Goal: Task Accomplishment & Management: Manage account settings

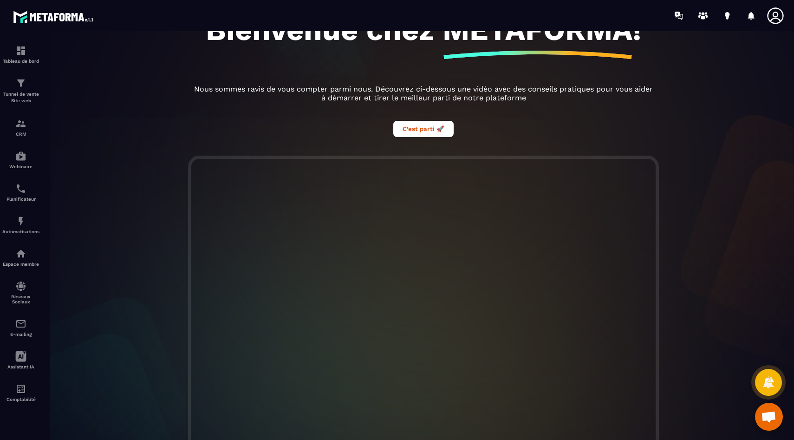
scroll to position [156, 0]
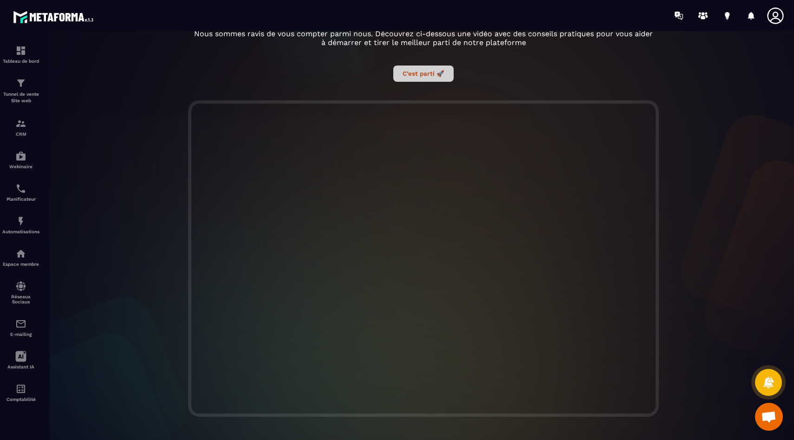
click at [415, 75] on button "C’est parti 🚀" at bounding box center [423, 73] width 60 height 16
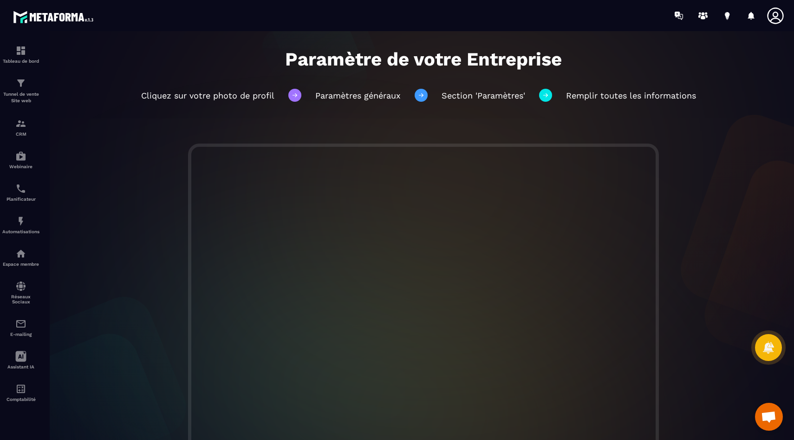
scroll to position [44, 0]
click at [21, 51] on img at bounding box center [20, 50] width 11 height 11
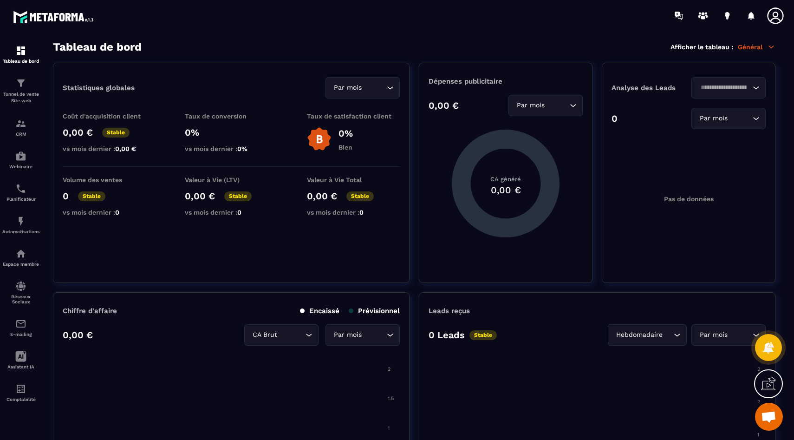
click at [645, 49] on icon at bounding box center [771, 47] width 8 height 8
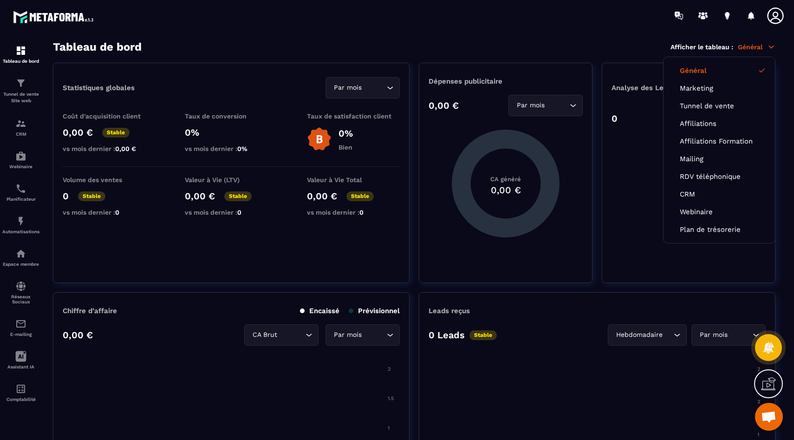
click at [645, 22] on icon at bounding box center [775, 15] width 19 height 19
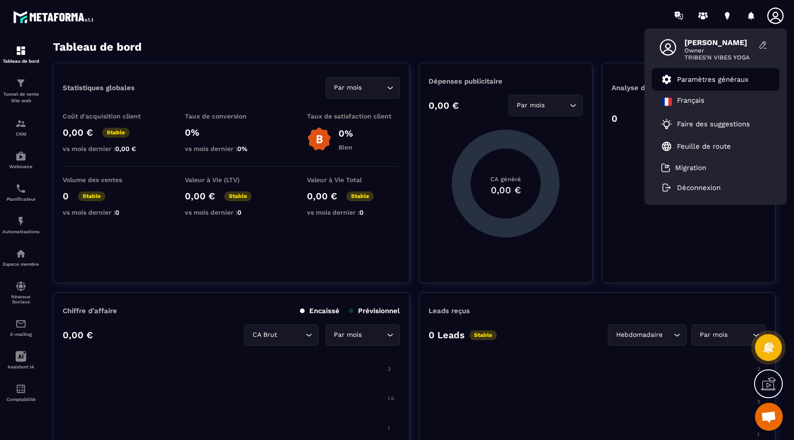
click at [645, 80] on p "Paramètres généraux" at bounding box center [712, 79] width 71 height 8
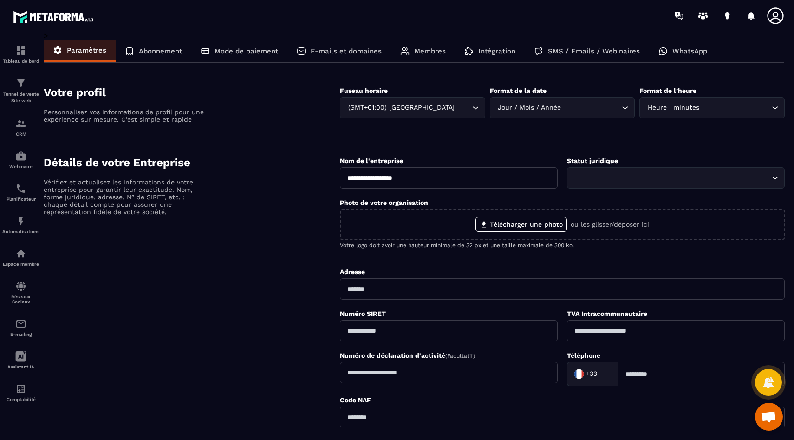
click at [645, 181] on input "Search for option" at bounding box center [671, 178] width 196 height 10
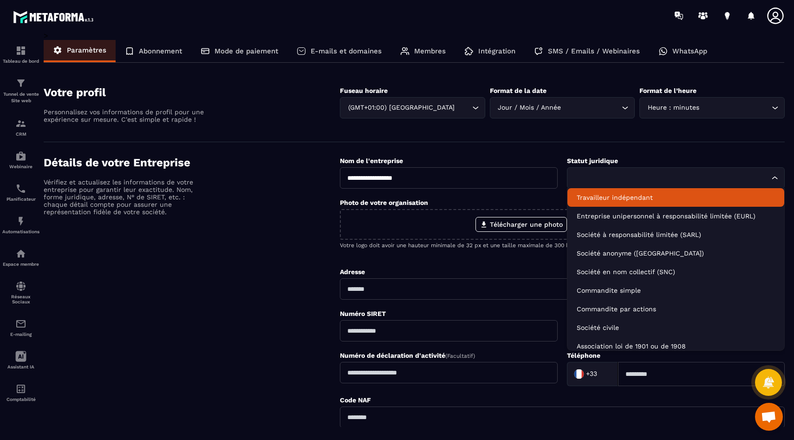
click at [620, 200] on p "Travailleur indépendant" at bounding box center [675, 197] width 198 height 9
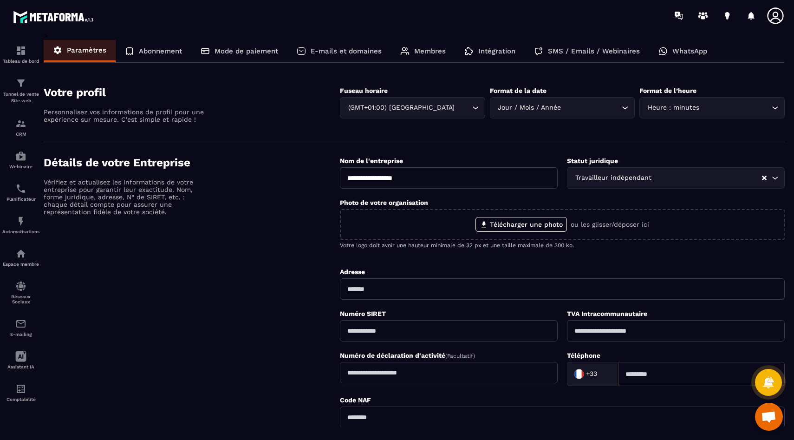
click at [624, 181] on div "Travailleur indépendant" at bounding box center [667, 178] width 190 height 10
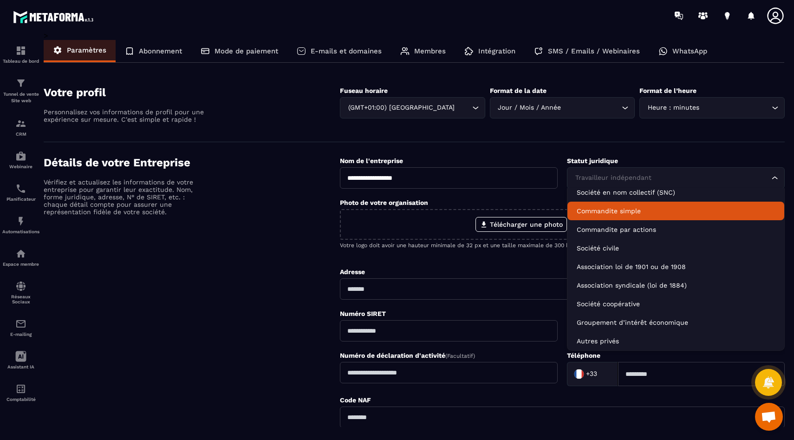
click at [645, 176] on input "Search for option" at bounding box center [671, 178] width 196 height 10
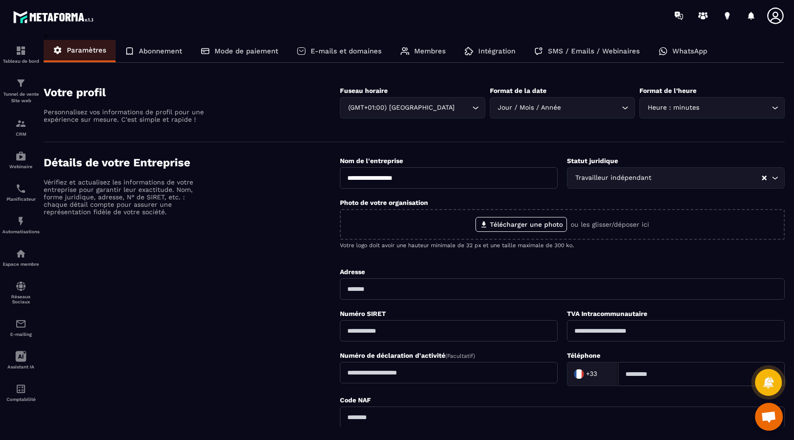
click at [645, 179] on icon "Search for option" at bounding box center [774, 177] width 9 height 9
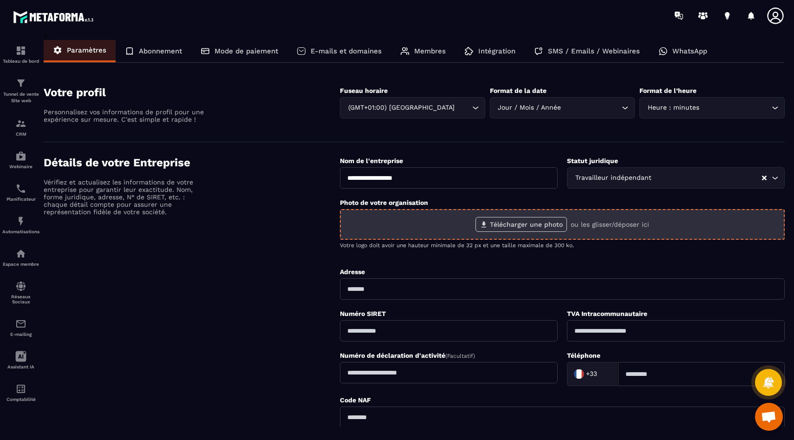
click at [533, 225] on label "Télécharger une photo" at bounding box center [520, 224] width 91 height 15
click at [0, 0] on input "Télécharger une photo" at bounding box center [0, 0] width 0 height 0
click at [543, 221] on label "Télécharger une photo" at bounding box center [520, 224] width 91 height 15
click at [0, 0] on input "Télécharger une photo" at bounding box center [0, 0] width 0 height 0
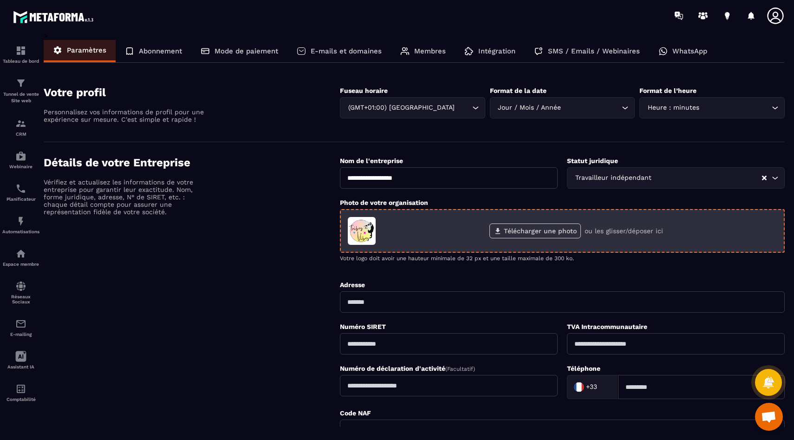
click at [536, 231] on label "Télécharger une photo" at bounding box center [534, 230] width 91 height 15
click at [0, 0] on input "Télécharger une photo" at bounding box center [0, 0] width 0 height 0
click at [539, 232] on label "Télécharger une photo" at bounding box center [534, 230] width 91 height 15
click at [0, 0] on input "Télécharger une photo" at bounding box center [0, 0] width 0 height 0
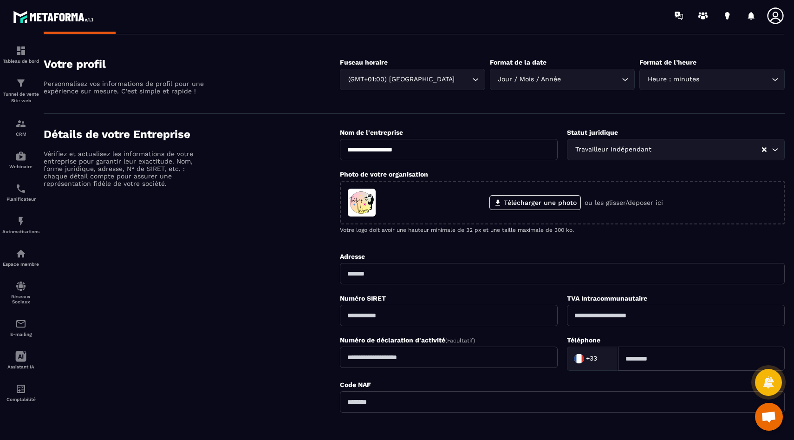
scroll to position [32, 0]
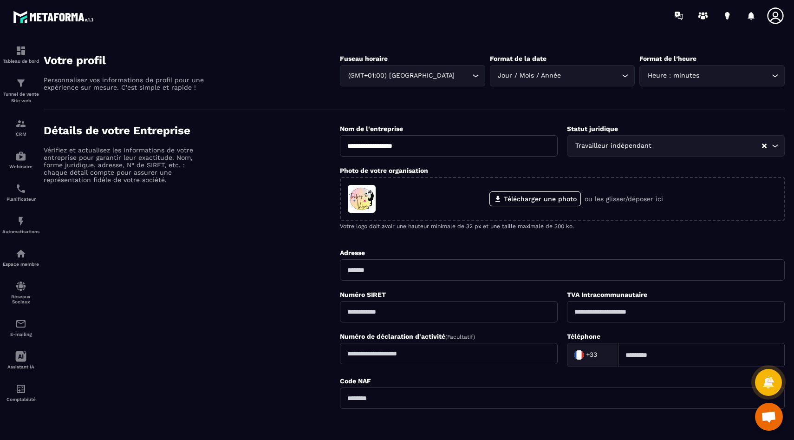
click at [492, 265] on input "text" at bounding box center [562, 269] width 445 height 21
type input "**********"
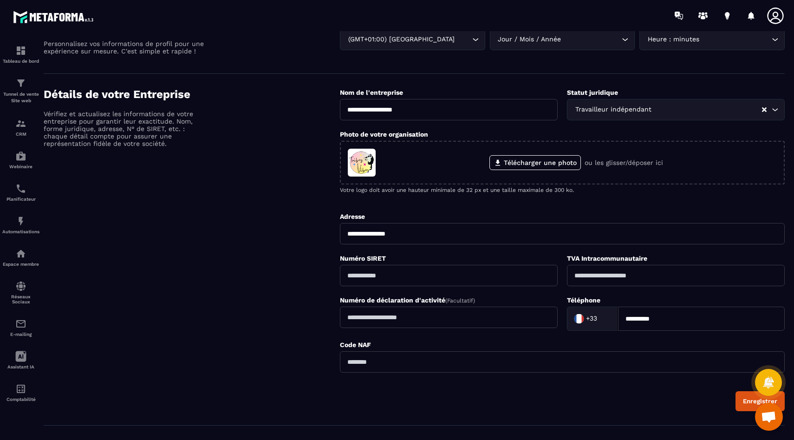
scroll to position [70, 0]
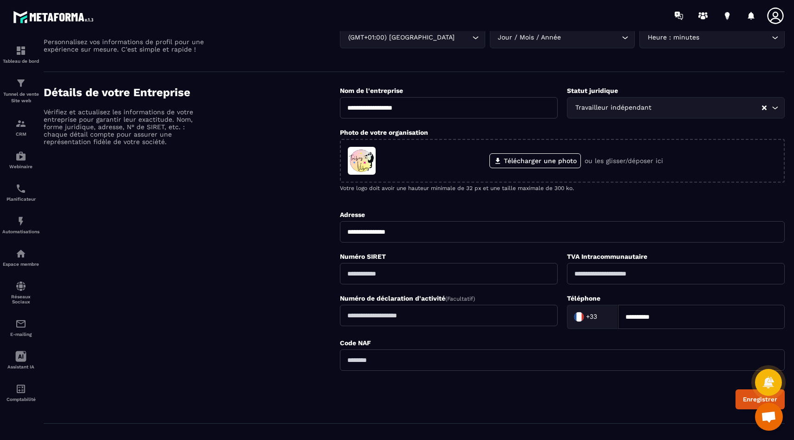
click at [433, 278] on input "text" at bounding box center [449, 273] width 218 height 21
click at [371, 276] on input "text" at bounding box center [449, 273] width 218 height 21
paste input "**********"
type input "**********"
click at [386, 362] on input "text" at bounding box center [562, 359] width 445 height 21
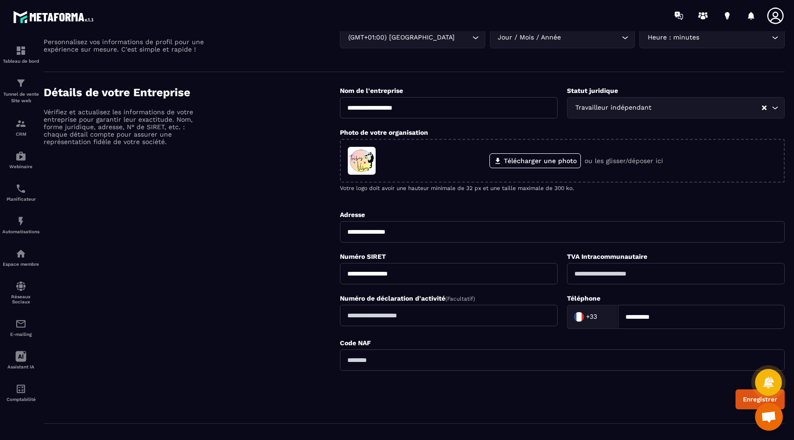
paste input "**********"
type input "**********"
click at [645, 396] on button "Enregistrer" at bounding box center [759, 399] width 49 height 20
